Goal: Task Accomplishment & Management: Use online tool/utility

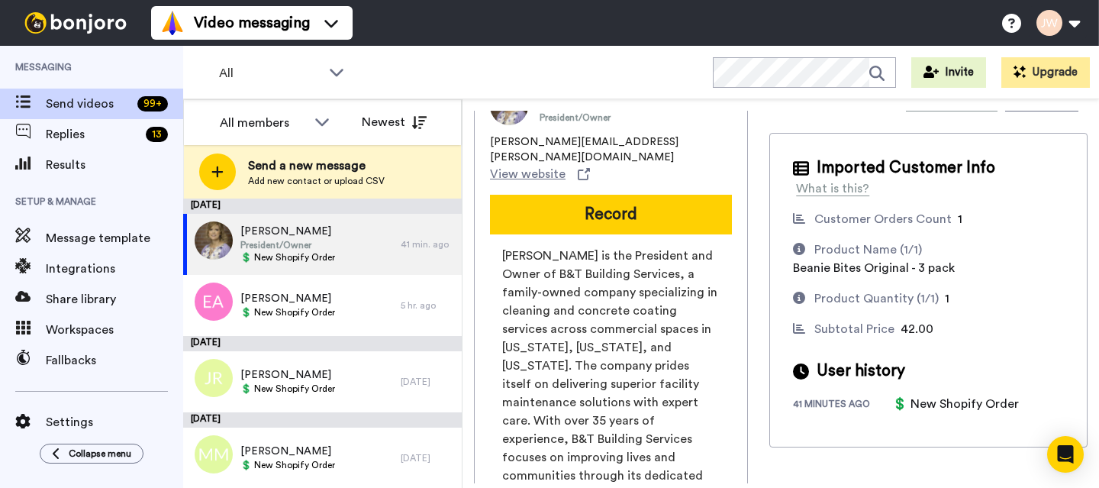
scroll to position [44, 0]
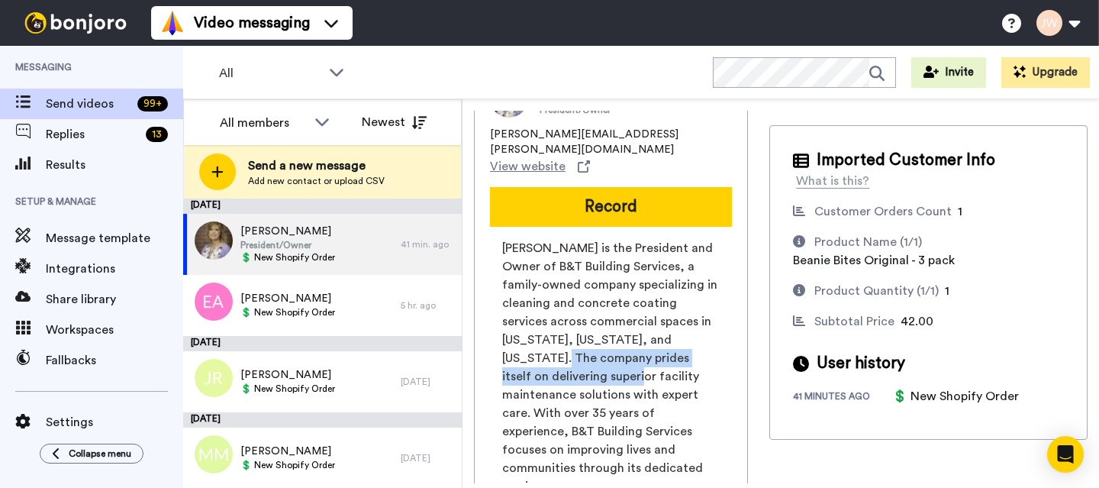
drag, startPoint x: 511, startPoint y: 346, endPoint x: 546, endPoint y: 370, distance: 42.4
click at [546, 370] on span "[PERSON_NAME] is the President and Owner of B&T Building Services, a family-own…" at bounding box center [611, 367] width 218 height 257
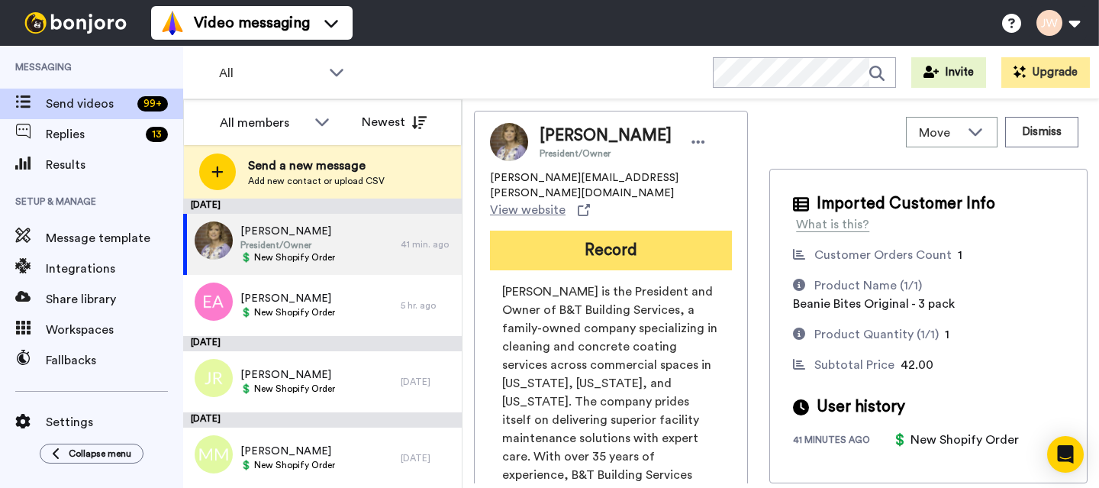
click at [551, 245] on button "Record" at bounding box center [611, 251] width 242 height 40
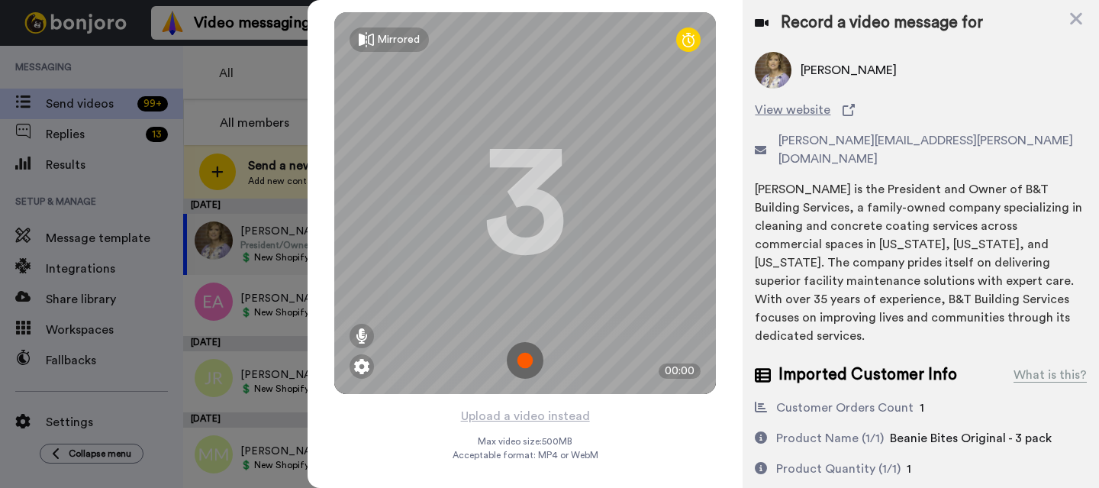
click at [516, 355] on img at bounding box center [525, 360] width 37 height 37
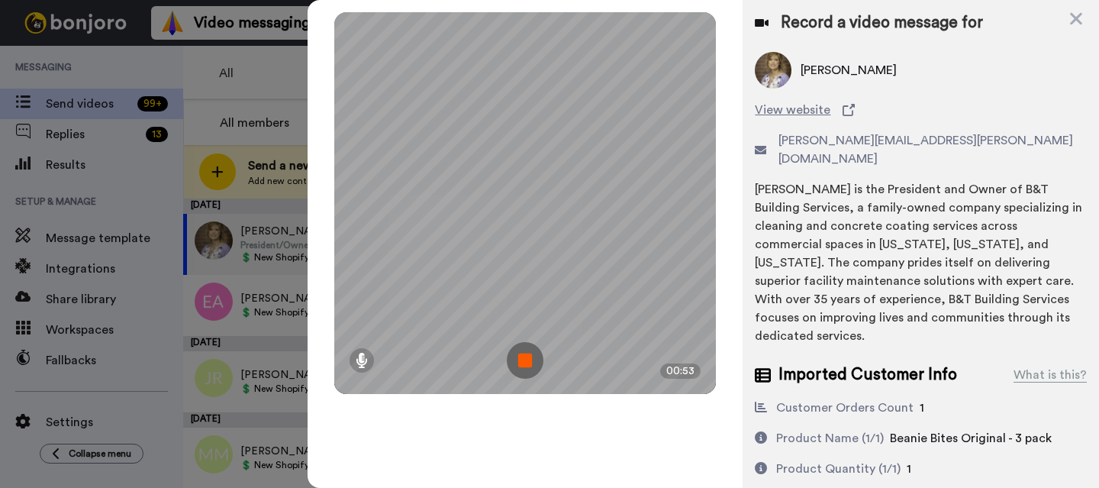
click at [528, 365] on img at bounding box center [525, 360] width 37 height 37
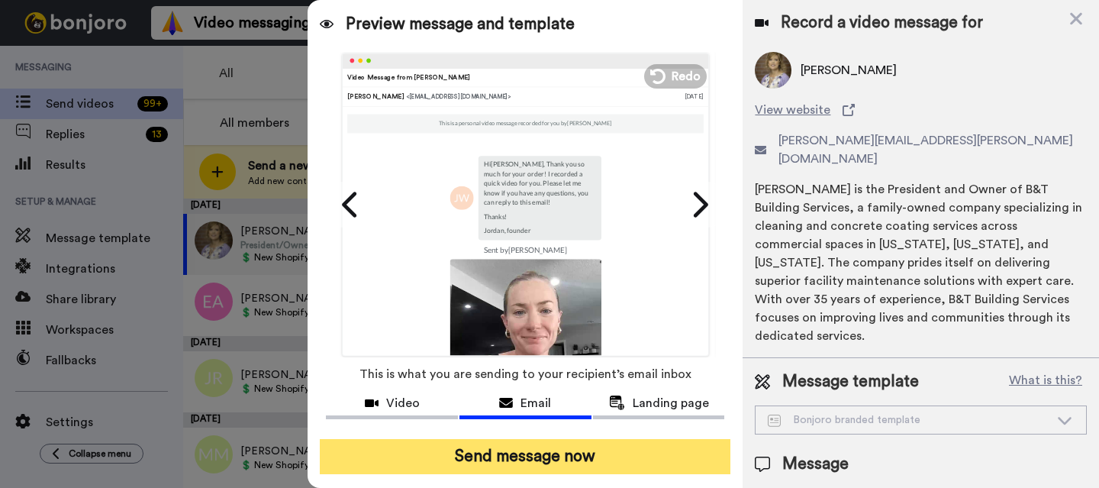
click at [572, 460] on button "Send message now" at bounding box center [525, 456] width 411 height 35
